Goal: Information Seeking & Learning: Find specific fact

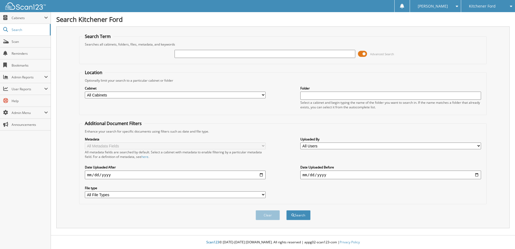
click at [195, 58] on input "text" at bounding box center [265, 54] width 181 height 8
paste input "D120510"
type input "D120510"
click at [303, 212] on button "Search" at bounding box center [298, 215] width 24 height 10
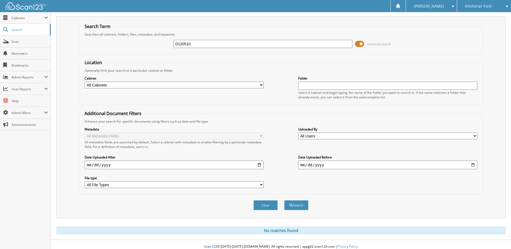
scroll to position [15, 0]
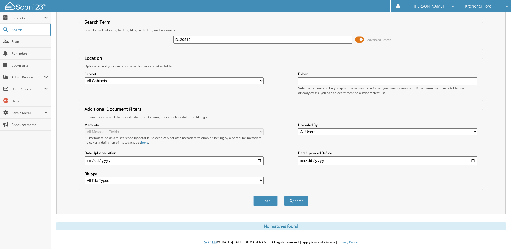
drag, startPoint x: 198, startPoint y: 36, endPoint x: 127, endPoint y: 35, distance: 70.9
click at [132, 36] on div "D120510 Advanced Search" at bounding box center [281, 39] width 398 height 15
paste input "020A"
type input "D120020A"
click at [296, 200] on button "Search" at bounding box center [296, 201] width 24 height 10
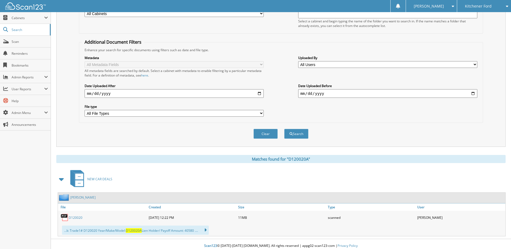
scroll to position [85, 0]
